Goal: Task Accomplishment & Management: Use online tool/utility

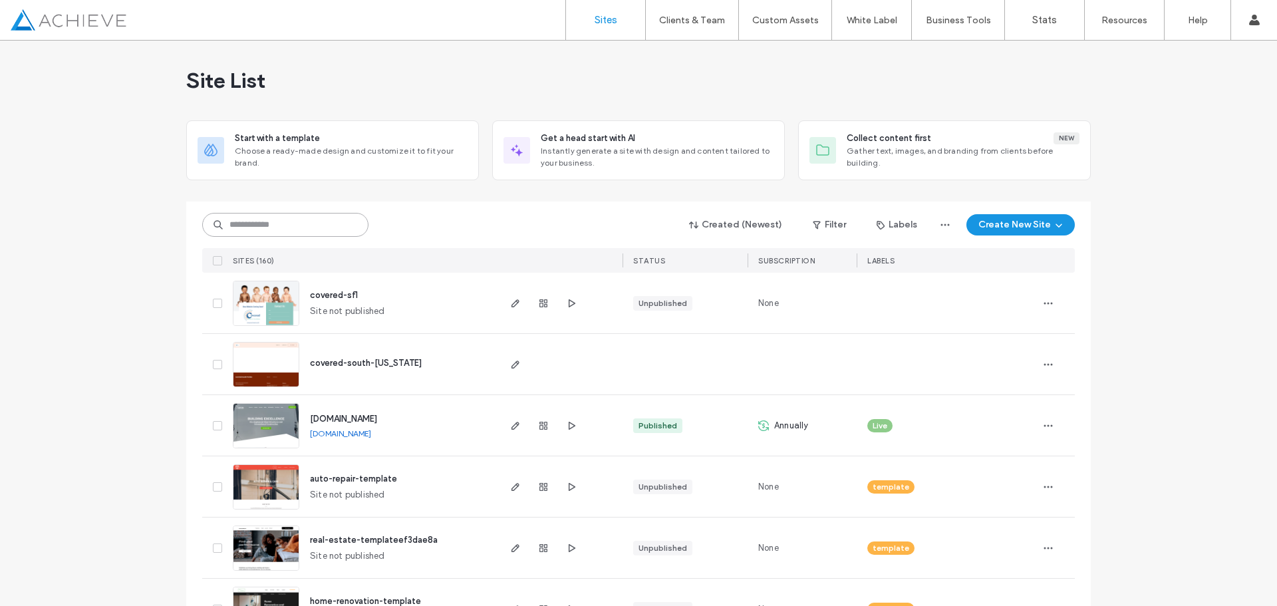
click at [299, 225] on input at bounding box center [285, 225] width 166 height 24
type input "*******"
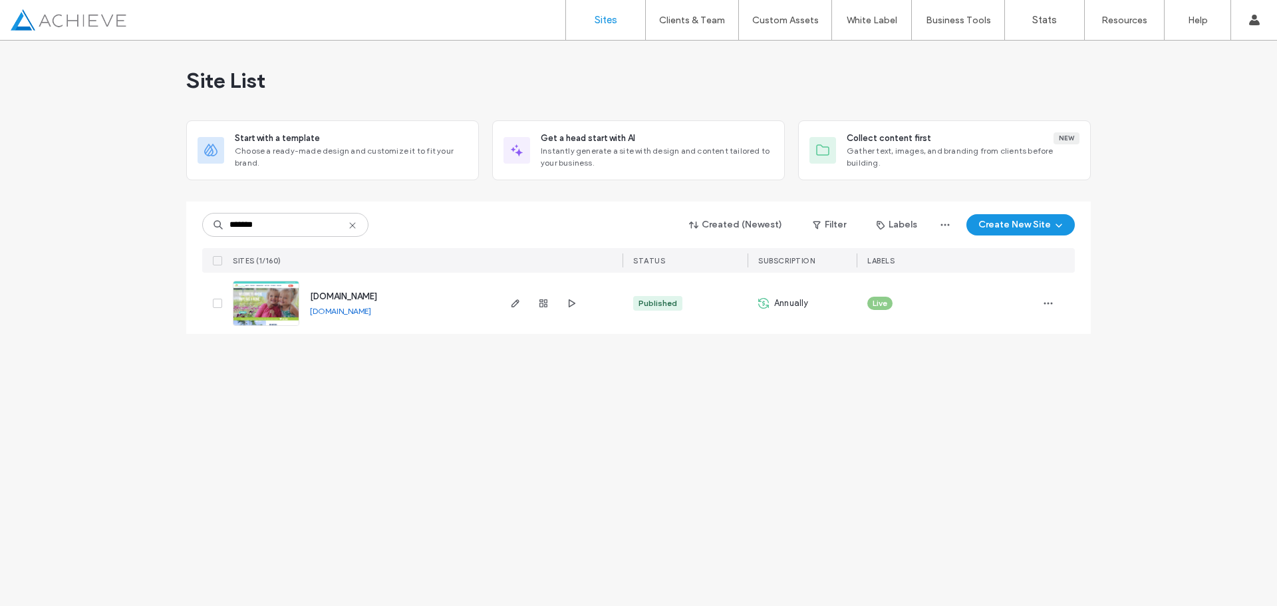
click at [304, 308] on div "[DOMAIN_NAME] [DOMAIN_NAME]" at bounding box center [398, 303] width 198 height 61
click at [273, 304] on img at bounding box center [265, 326] width 65 height 90
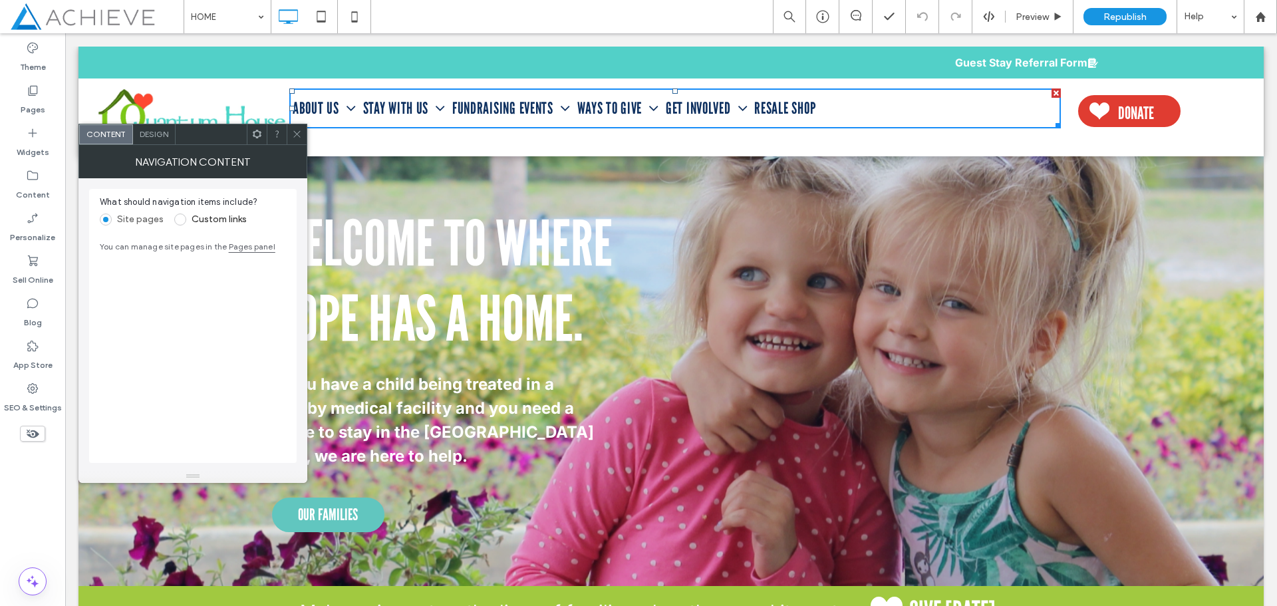
click at [147, 134] on span "Design" at bounding box center [154, 134] width 29 height 10
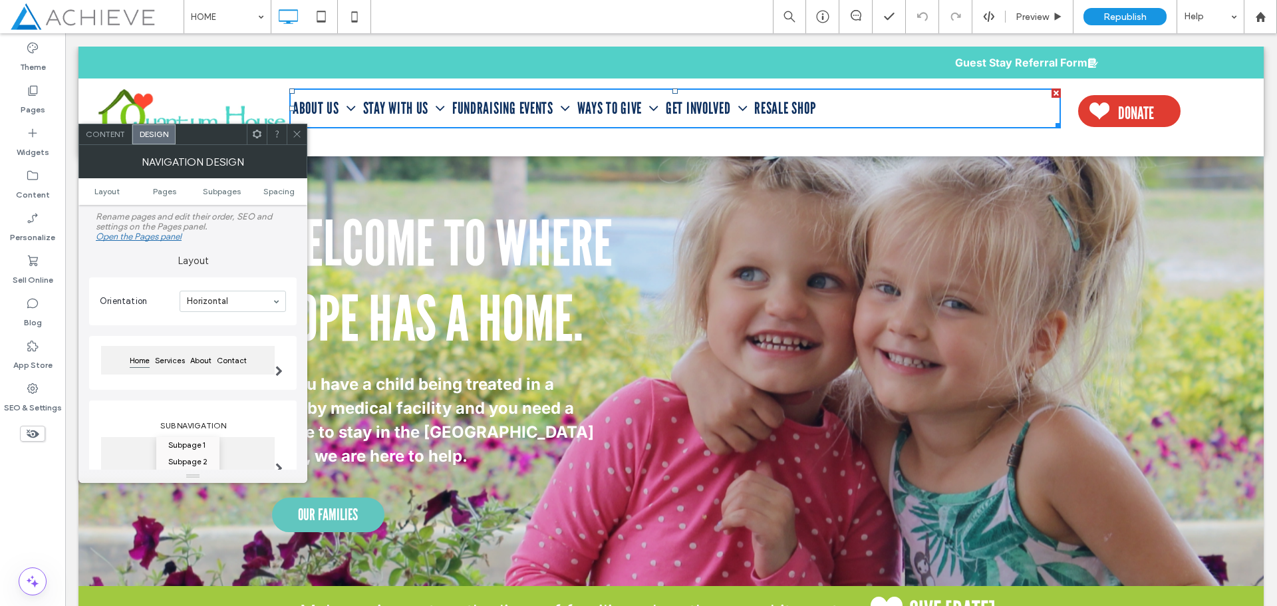
click at [262, 135] on div at bounding box center [257, 134] width 20 height 20
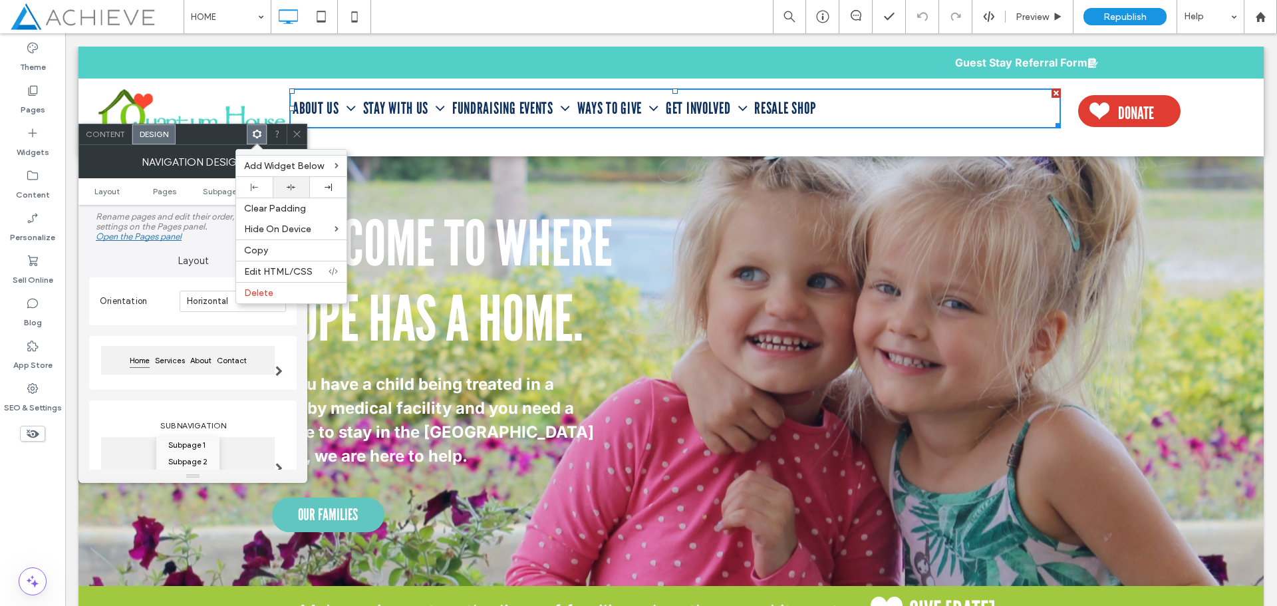
click at [283, 188] on div at bounding box center [290, 187] width 23 height 9
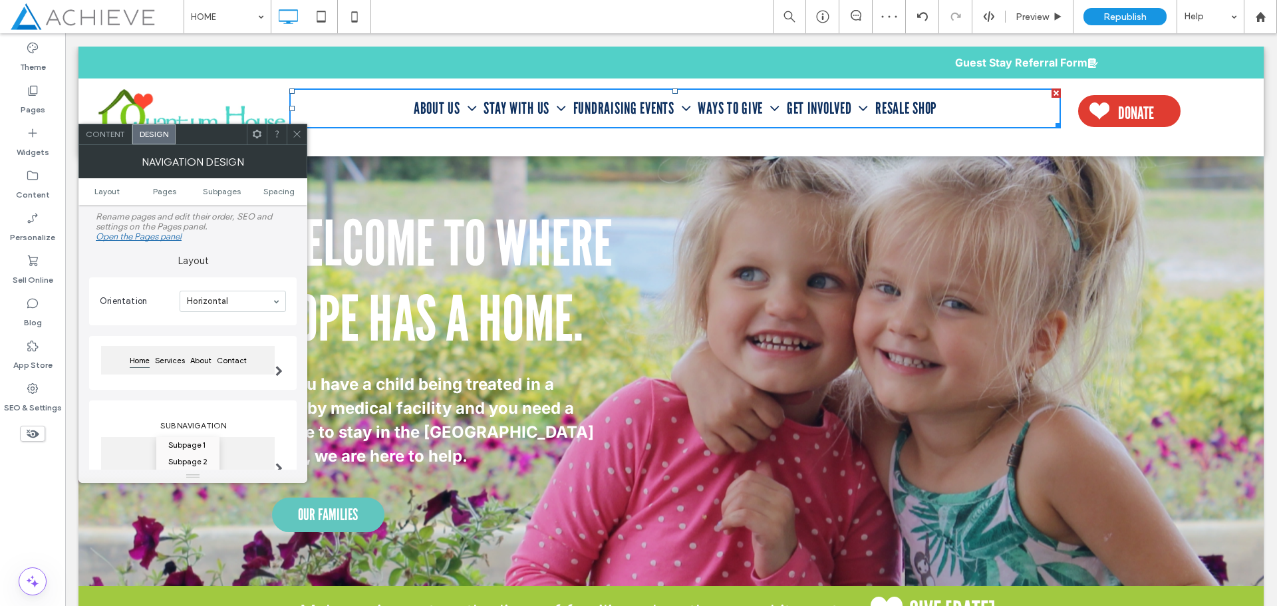
drag, startPoint x: 299, startPoint y: 133, endPoint x: 245, endPoint y: 103, distance: 61.6
click at [299, 133] on icon at bounding box center [297, 134] width 10 height 10
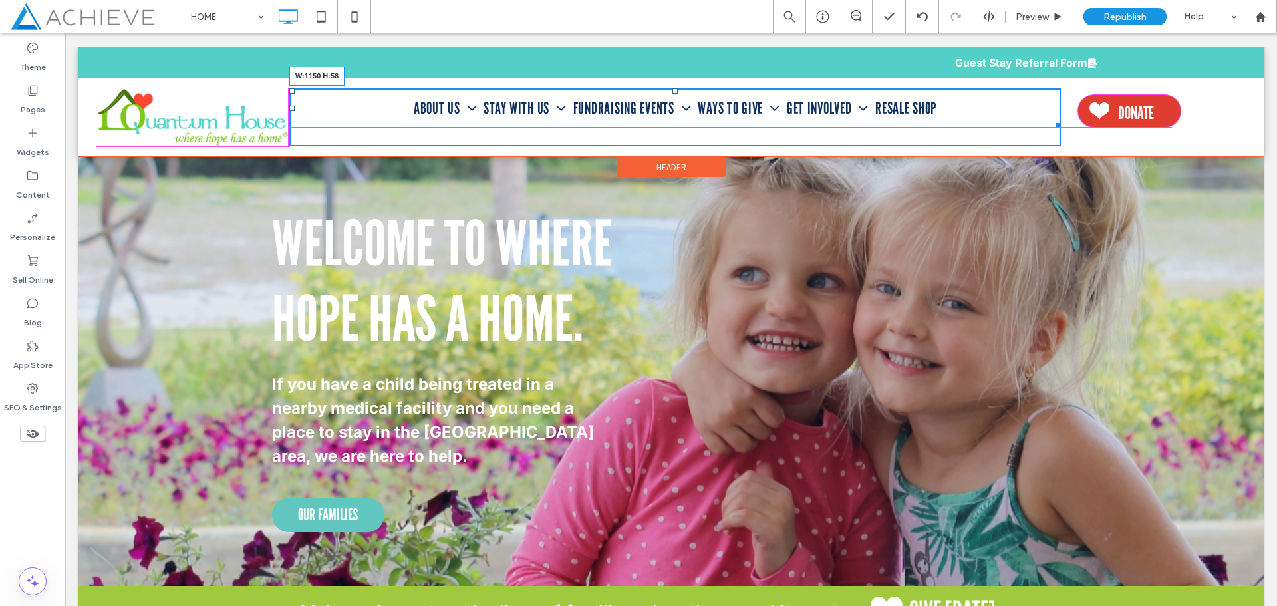
drag, startPoint x: 1048, startPoint y: 125, endPoint x: 1109, endPoint y: 170, distance: 76.2
click at [1044, 136] on div "ABOUT US Our Board Our Advisory Council Our Families Our House Our Team Our Cel…" at bounding box center [675, 117] width 772 height 58
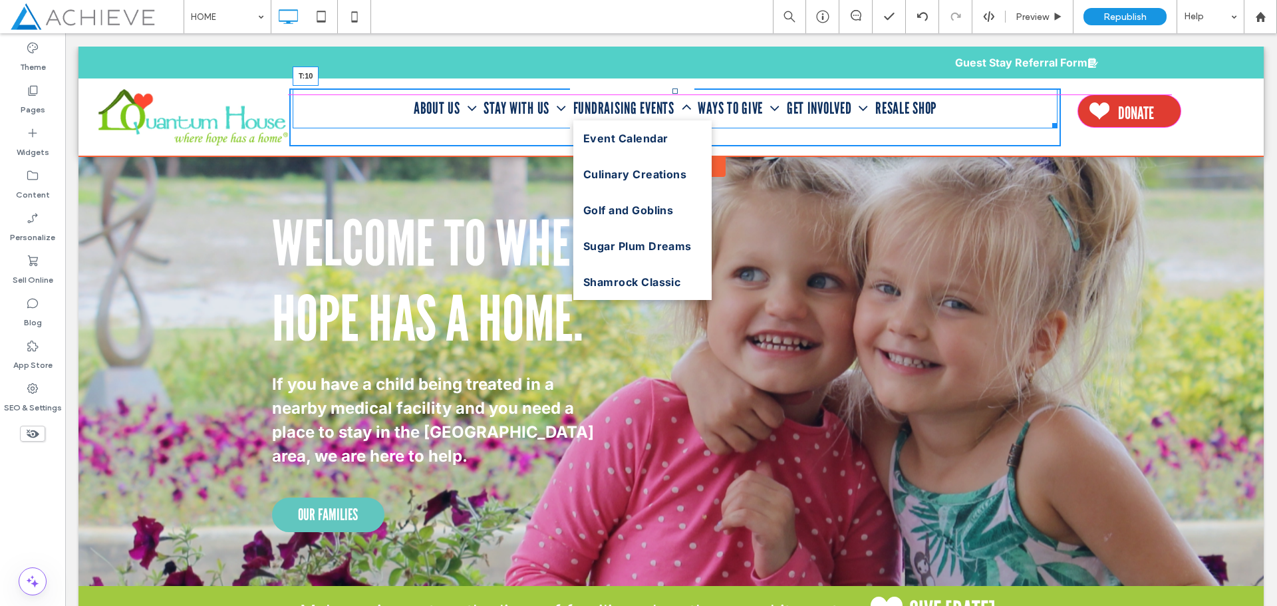
drag, startPoint x: 672, startPoint y: 93, endPoint x: 746, endPoint y: 132, distance: 84.2
click at [681, 99] on nav "ABOUT US Our Board Our Advisory Council Our Families Our House Our Team Our Cel…" at bounding box center [675, 108] width 765 height 40
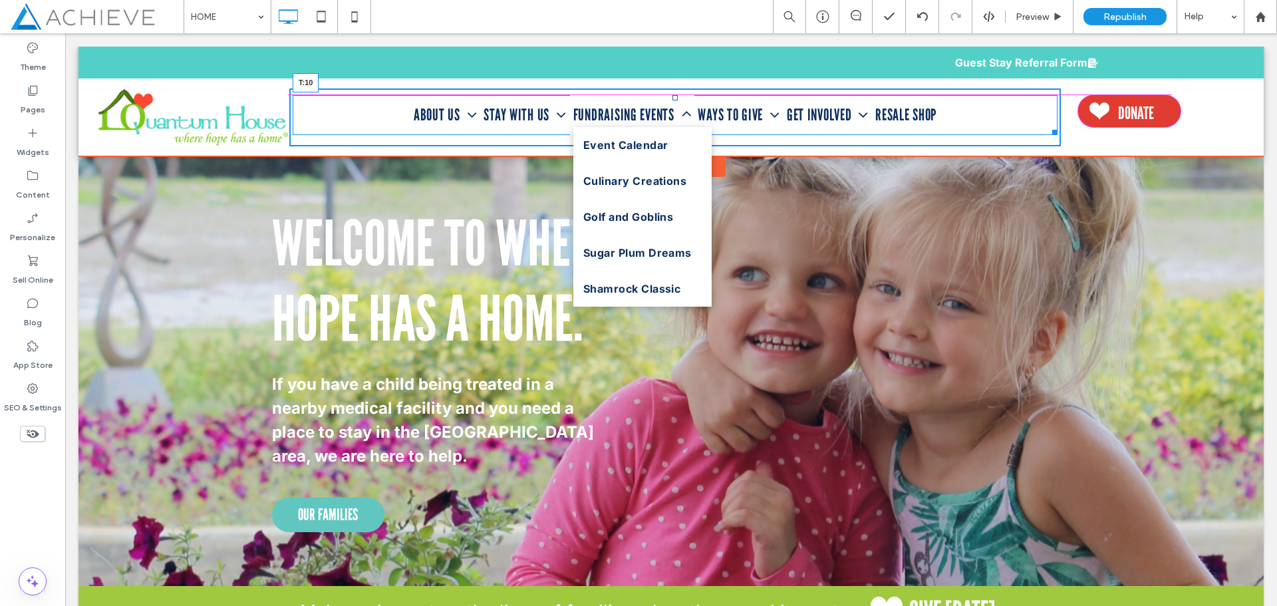
drag, startPoint x: 672, startPoint y: 100, endPoint x: 738, endPoint y: 136, distance: 75.0
click at [673, 102] on nav "ABOUT US Our Board Our Advisory Council Our Families Our House Our Team Our Cel…" at bounding box center [675, 115] width 765 height 40
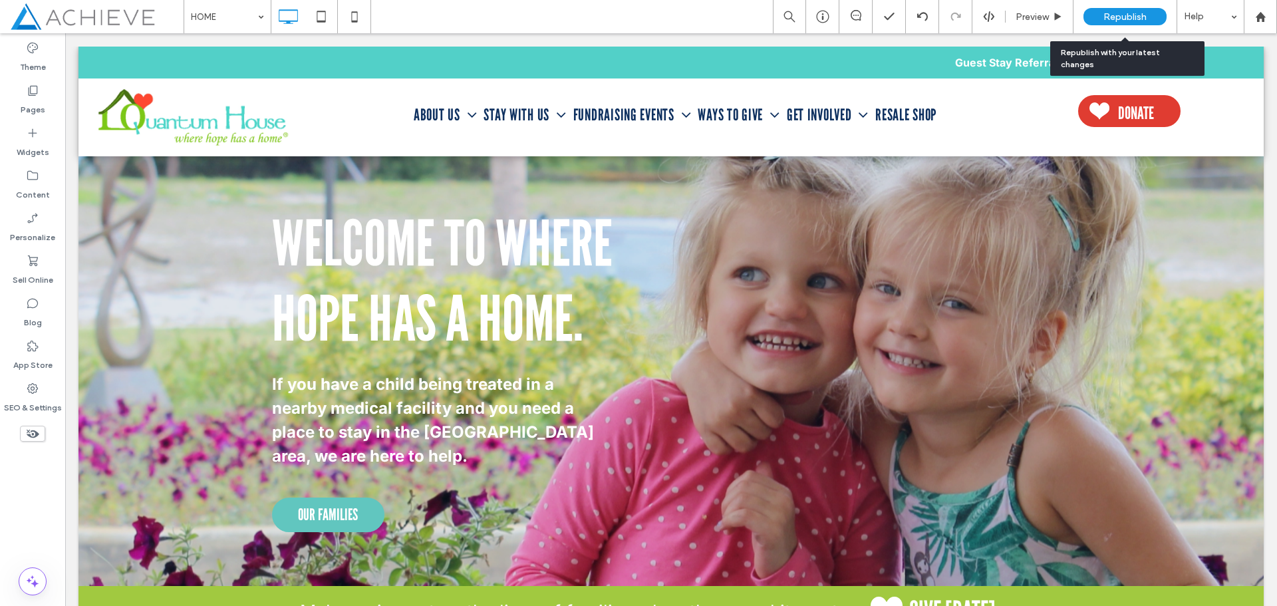
click at [1148, 7] on div "Republish" at bounding box center [1124, 16] width 83 height 33
click at [1144, 9] on div "Republish" at bounding box center [1124, 16] width 83 height 17
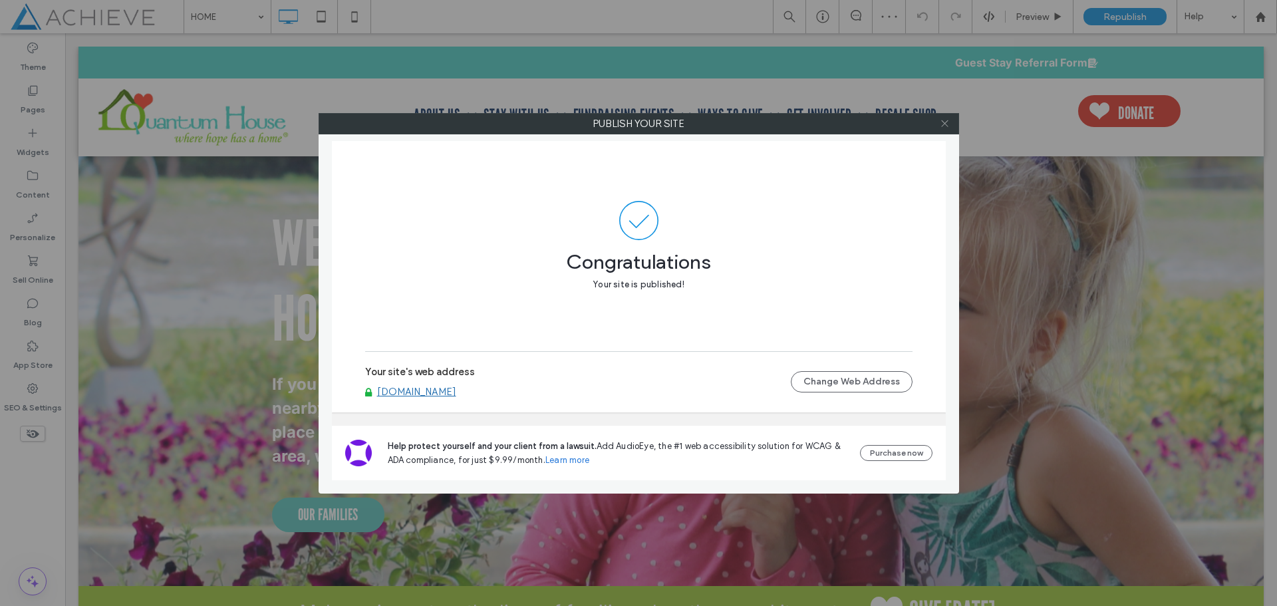
click at [946, 128] on icon at bounding box center [945, 123] width 10 height 10
